Goal: Find specific page/section: Find specific page/section

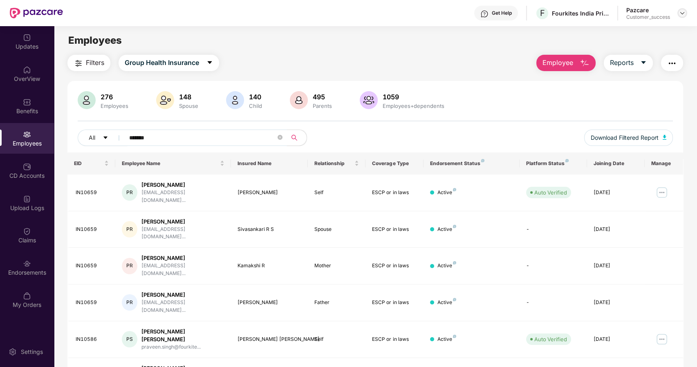
click at [677, 13] on div at bounding box center [682, 13] width 10 height 10
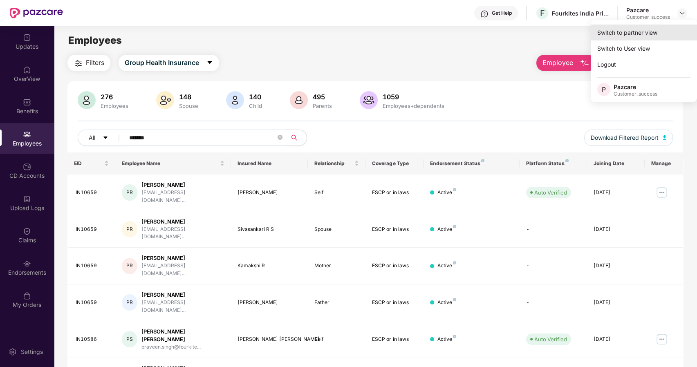
click at [637, 31] on div "Switch to partner view" at bounding box center [643, 33] width 106 height 16
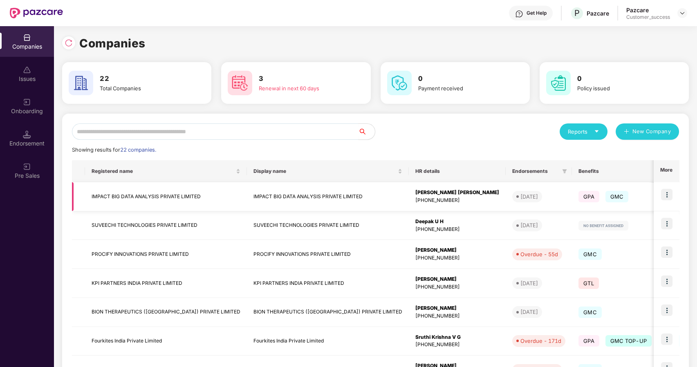
click at [664, 197] on img at bounding box center [666, 194] width 11 height 11
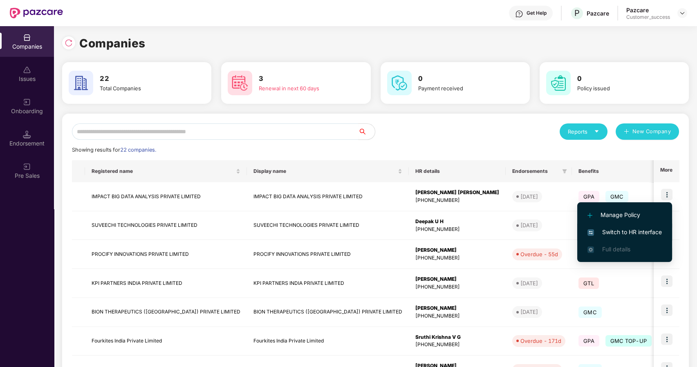
click at [635, 230] on span "Switch to HR interface" at bounding box center [624, 232] width 74 height 9
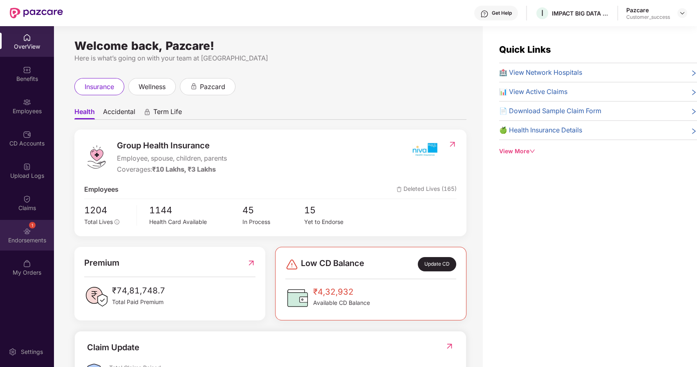
click at [27, 231] on img at bounding box center [27, 231] width 8 height 8
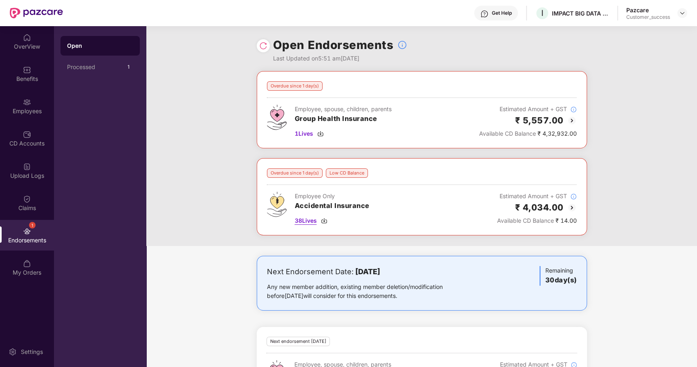
click at [301, 222] on span "38 Lives" at bounding box center [306, 220] width 22 height 9
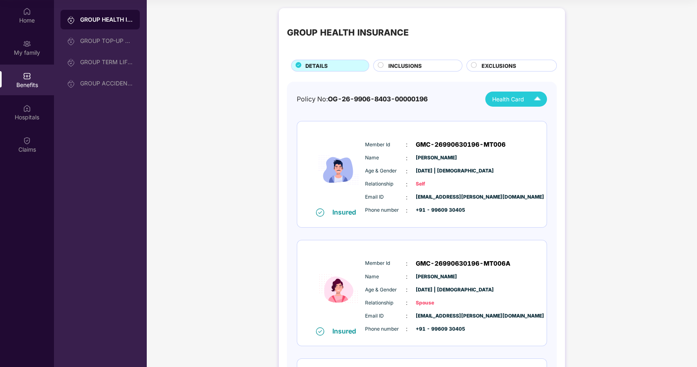
scroll to position [123, 0]
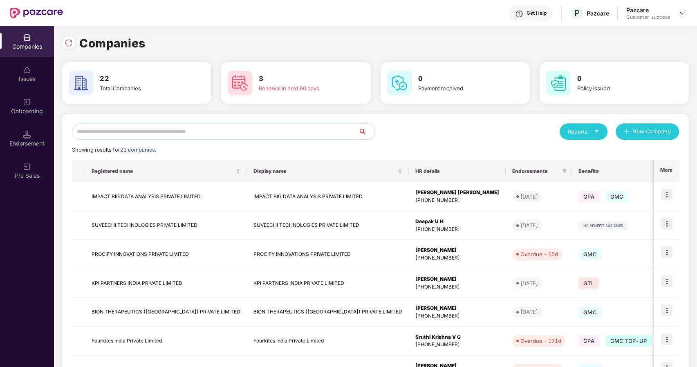
click at [280, 135] on input "text" at bounding box center [215, 131] width 286 height 16
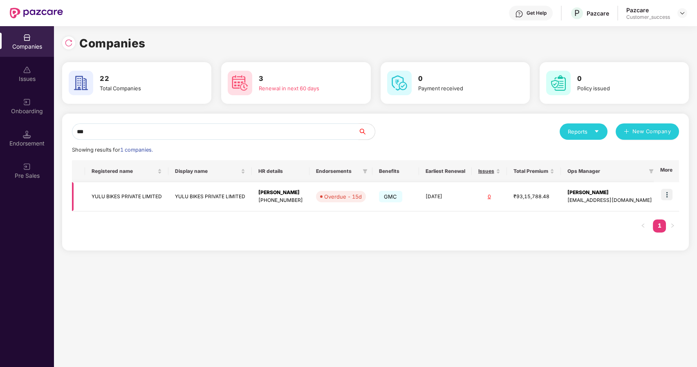
type input "***"
click at [668, 194] on img at bounding box center [666, 194] width 11 height 11
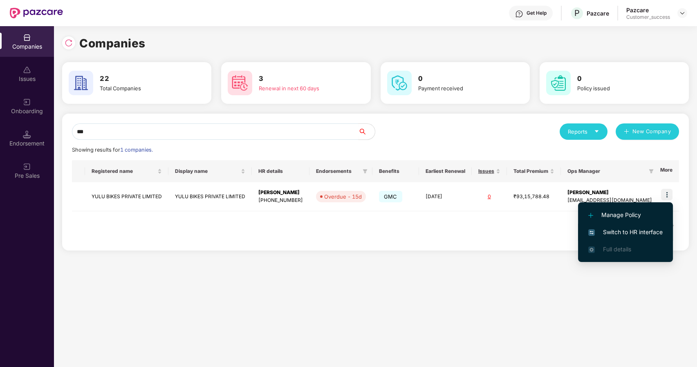
click at [615, 233] on span "Switch to HR interface" at bounding box center [625, 232] width 74 height 9
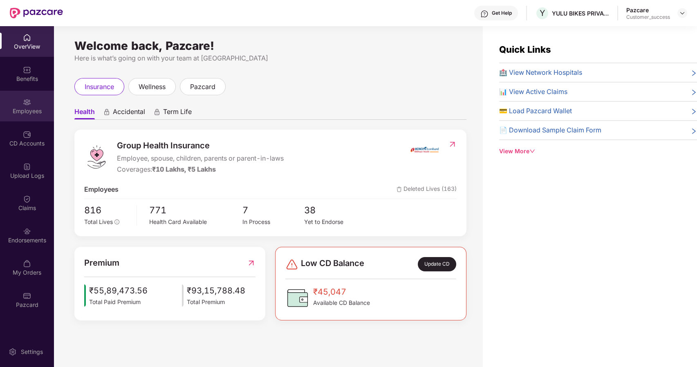
click at [41, 114] on div "Employees" at bounding box center [27, 111] width 54 height 8
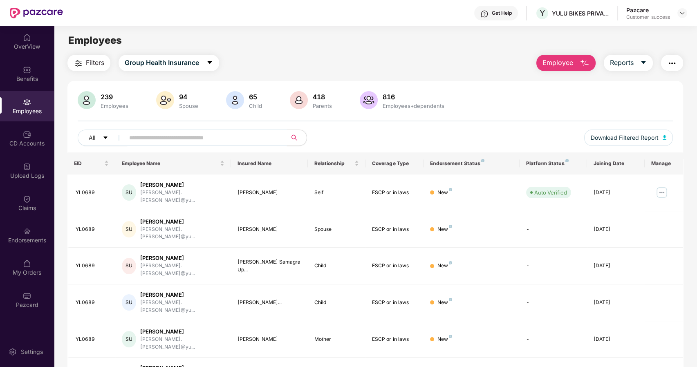
click at [132, 142] on input "text" at bounding box center [202, 138] width 147 height 12
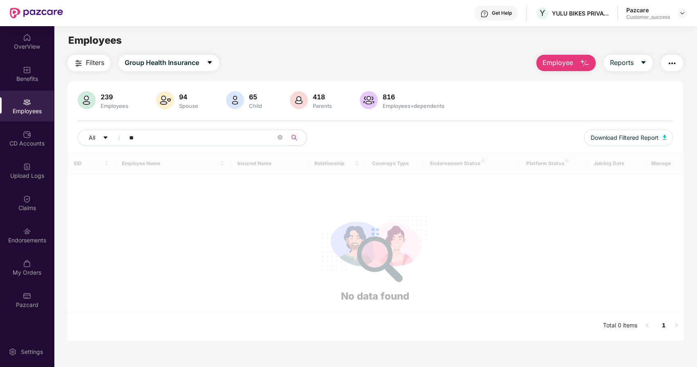
type input "*"
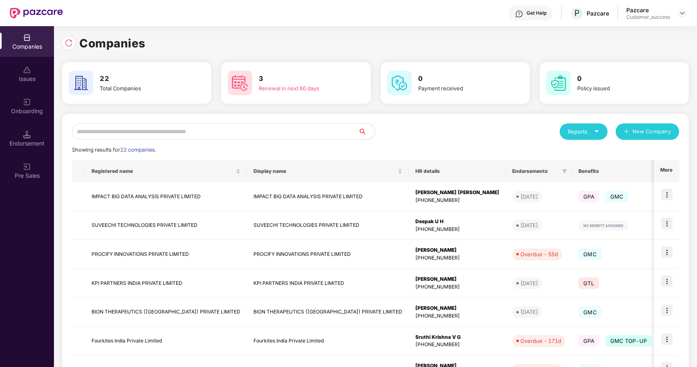
click at [120, 134] on input "text" at bounding box center [215, 131] width 286 height 16
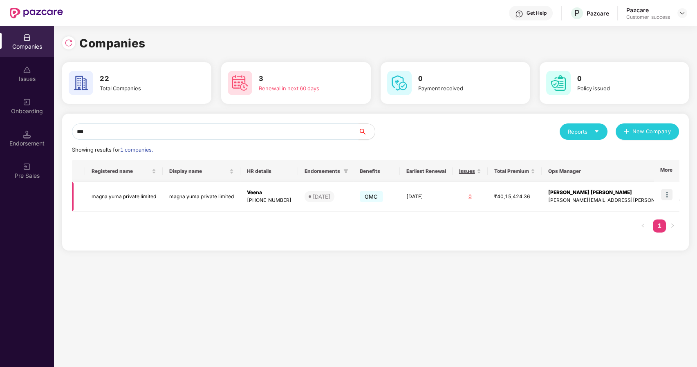
type input "***"
click at [666, 195] on img at bounding box center [666, 194] width 11 height 11
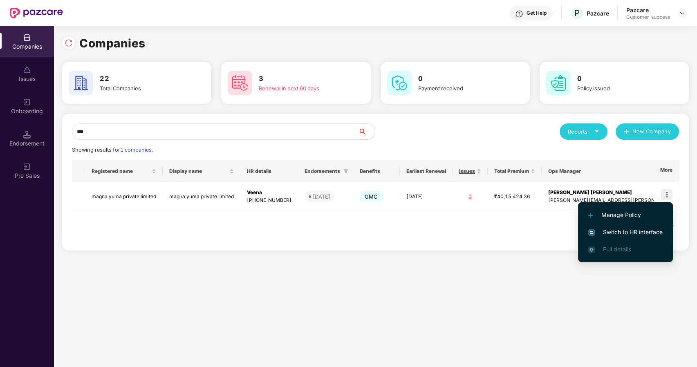
click at [626, 235] on span "Switch to HR interface" at bounding box center [625, 232] width 74 height 9
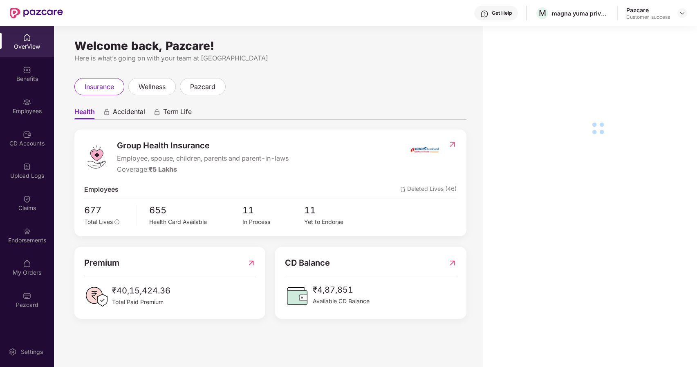
click at [23, 105] on img at bounding box center [27, 102] width 8 height 8
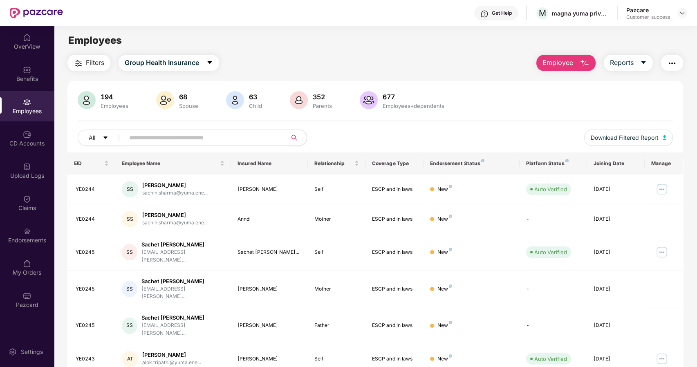
click at [143, 136] on input "text" at bounding box center [202, 138] width 147 height 12
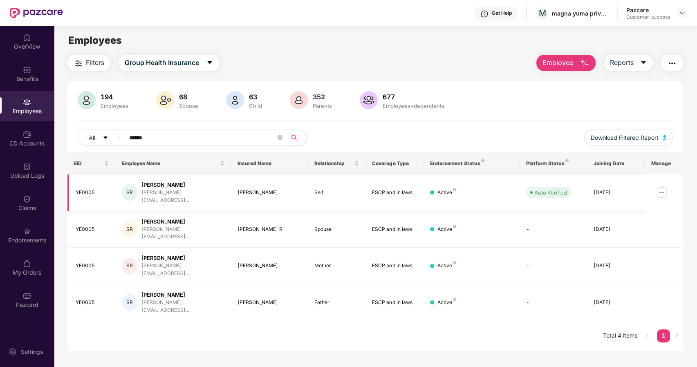
type input "******"
click at [662, 190] on img at bounding box center [661, 192] width 13 height 13
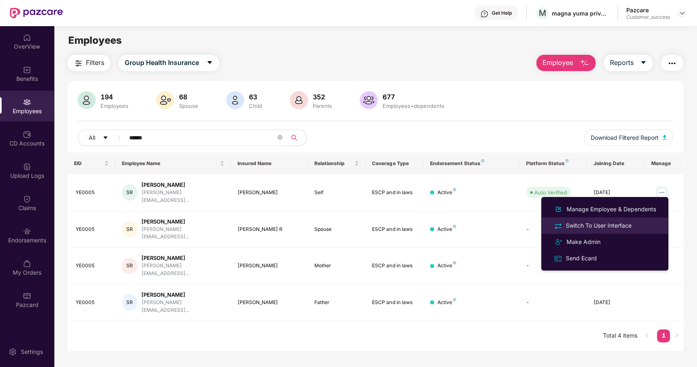
click at [581, 224] on div "Switch To User Interface" at bounding box center [598, 225] width 69 height 9
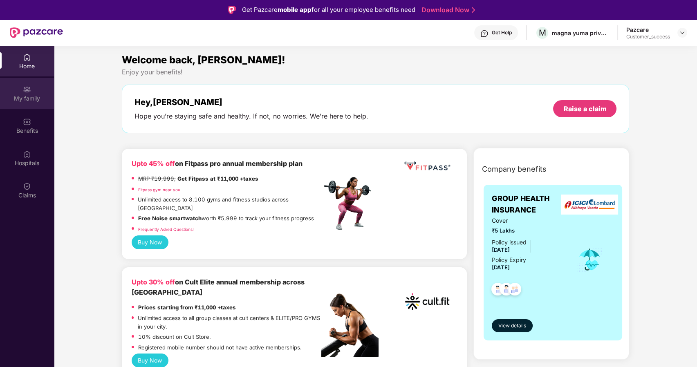
click at [34, 93] on div "My family" at bounding box center [27, 93] width 54 height 31
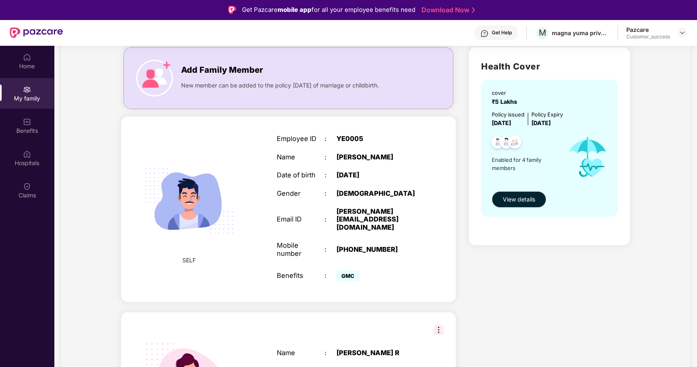
scroll to position [55, 0]
